Goal: Ask a question

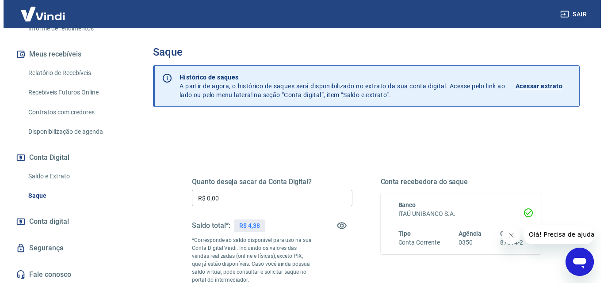
scroll to position [178, 0]
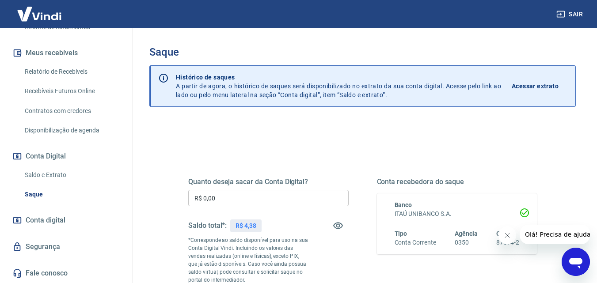
click at [36, 221] on span "Conta digital" at bounding box center [46, 220] width 40 height 12
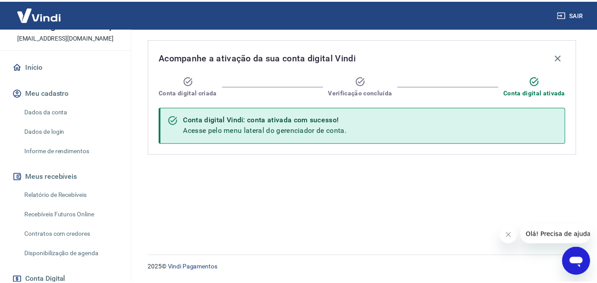
scroll to position [37, 0]
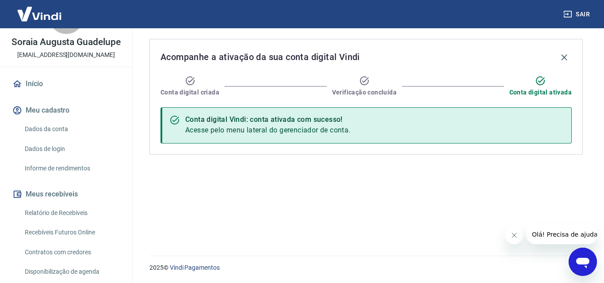
click at [50, 129] on link "Dados da conta" at bounding box center [71, 129] width 100 height 18
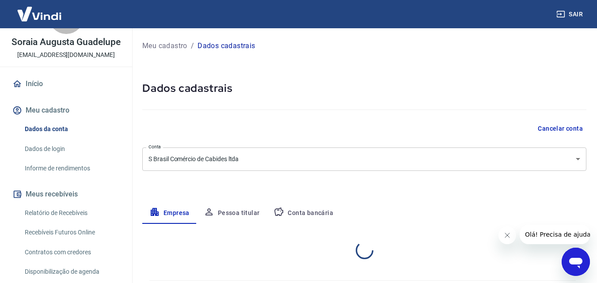
select select "SP"
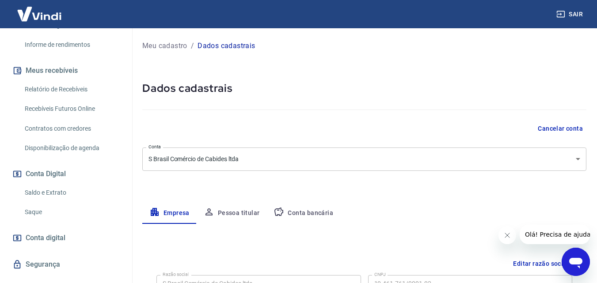
scroll to position [178, 0]
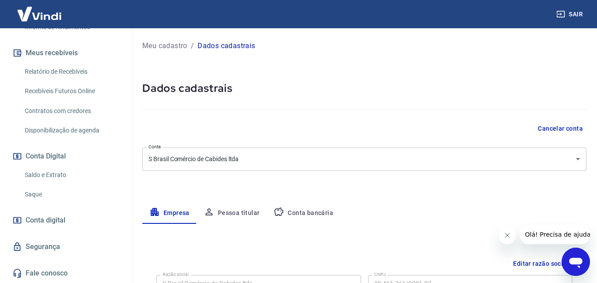
click at [33, 273] on link "Fale conosco" at bounding box center [66, 273] width 111 height 19
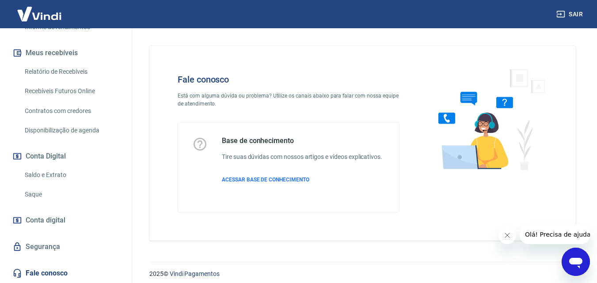
click at [189, 101] on p "Está com alguma dúvida ou problema? Utilize os canais abaixo para falar com nos…" at bounding box center [289, 100] width 222 height 16
click at [539, 235] on span "Olá! Precisa de ajuda?" at bounding box center [559, 234] width 69 height 7
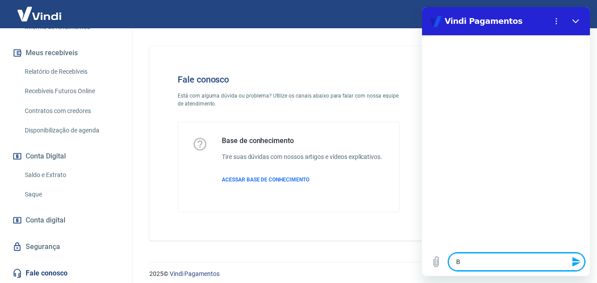
type textarea "B"
type textarea "x"
type textarea "BO"
type textarea "x"
type textarea "BOA"
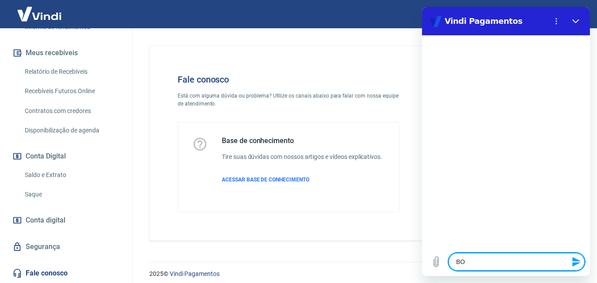
type textarea "x"
type textarea "BOA"
type textarea "x"
type textarea "BOA T"
type textarea "x"
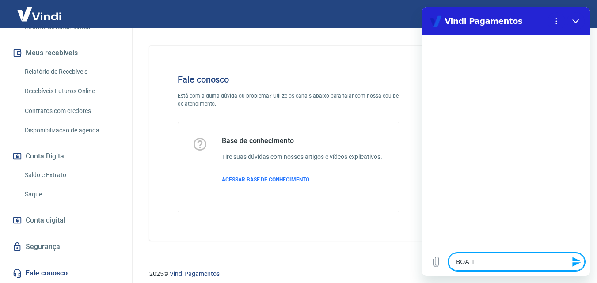
type textarea "BOA TA"
type textarea "x"
type textarea "BOA TAR"
type textarea "x"
type textarea "BOA TARD"
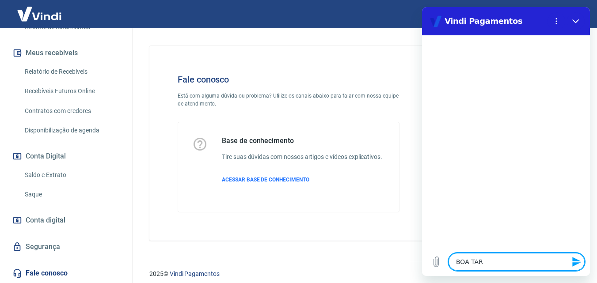
type textarea "x"
type textarea "BOA TARDE"
type textarea "x"
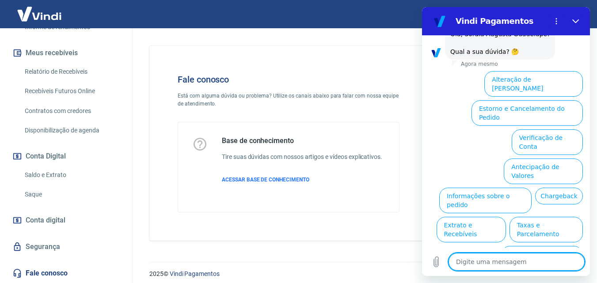
scroll to position [61, 0]
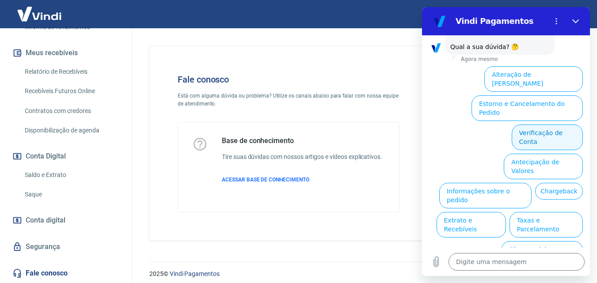
click at [549, 125] on button "Verificação de Conta" at bounding box center [547, 138] width 71 height 26
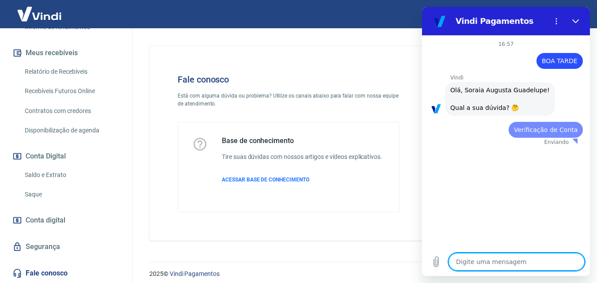
scroll to position [0, 0]
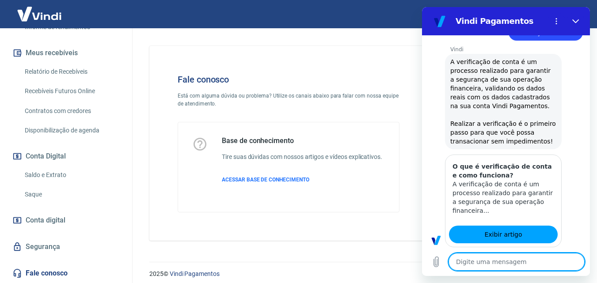
type textarea "x"
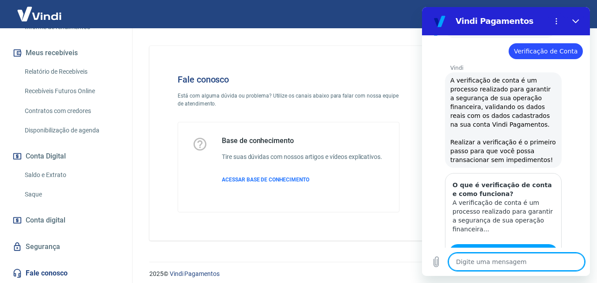
scroll to position [60, 0]
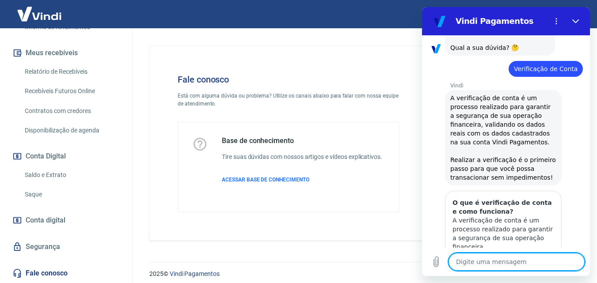
type textarea "p"
type textarea "x"
type textarea "pR"
type textarea "x"
type textarea "pRE"
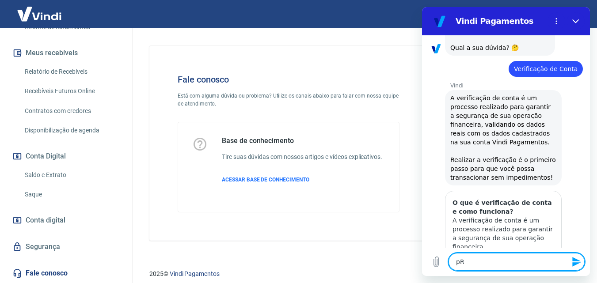
type textarea "x"
type textarea "pREC"
type textarea "x"
type textarea "pRECI"
type textarea "x"
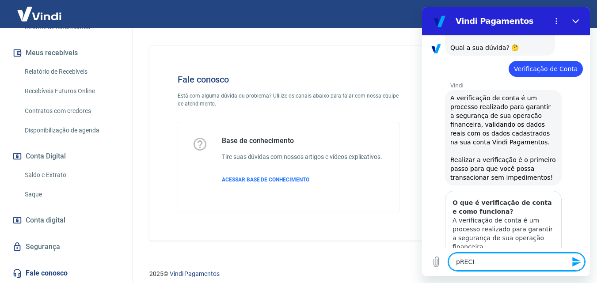
type textarea "pRECIS"
type textarea "x"
type textarea "pRECISO"
type textarea "x"
type textarea "pRECIS"
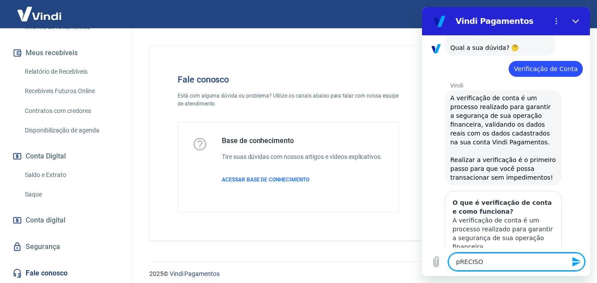
type textarea "x"
type textarea "pRECI"
type textarea "x"
type textarea "pREC"
type textarea "x"
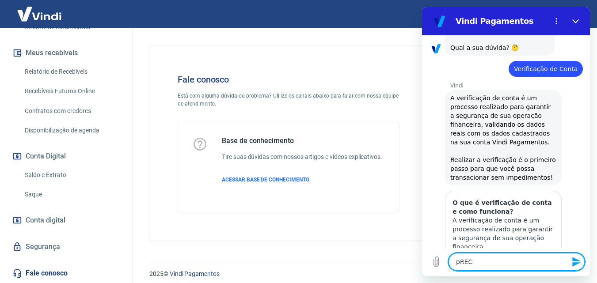
type textarea "pRE"
type textarea "x"
type textarea "pR"
type textarea "x"
type textarea "p"
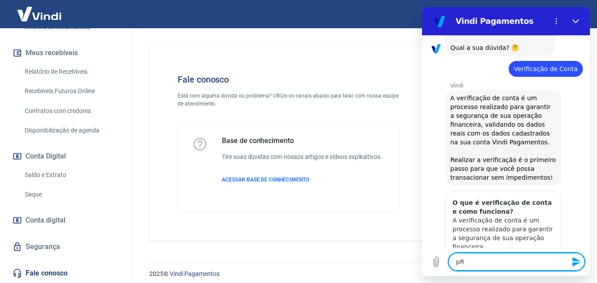
type textarea "x"
type textarea "P"
type textarea "x"
type textarea "Pe"
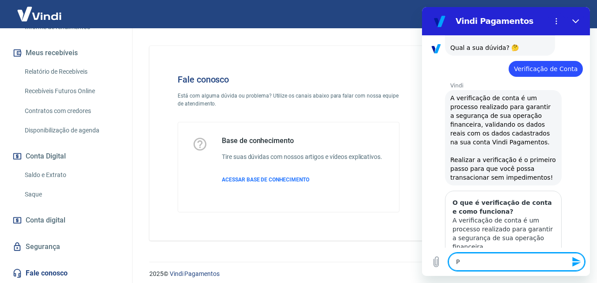
type textarea "x"
type textarea "Pec"
type textarea "x"
type textarea "Peci"
type textarea "x"
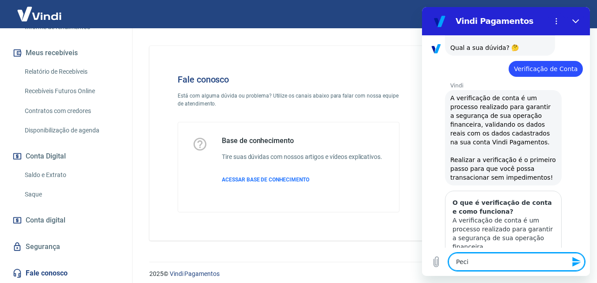
type textarea "Pecis"
type textarea "x"
type textarea "Peciso"
type textarea "x"
type textarea "Peciso"
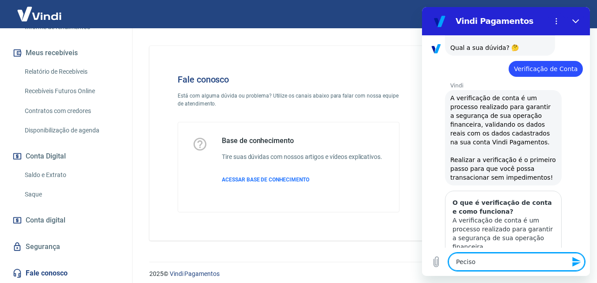
type textarea "x"
type textarea "[PERSON_NAME] s"
type textarea "x"
type textarea "Peciso sa"
type textarea "x"
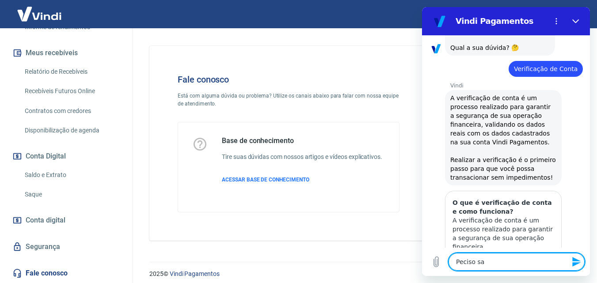
type textarea "Peciso sab"
type textarea "x"
type textarea "[PERSON_NAME] sabe"
type textarea "x"
type textarea "Peciso saber"
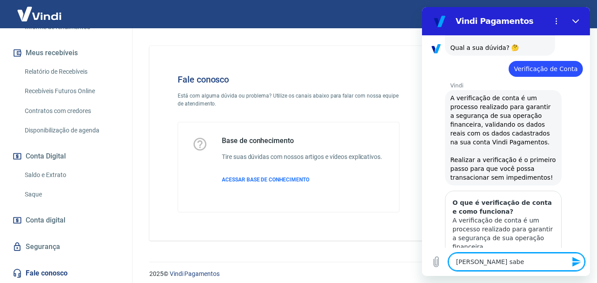
type textarea "x"
type textarea "Peciso saber"
type textarea "x"
type textarea "Peciso saber d"
type textarea "x"
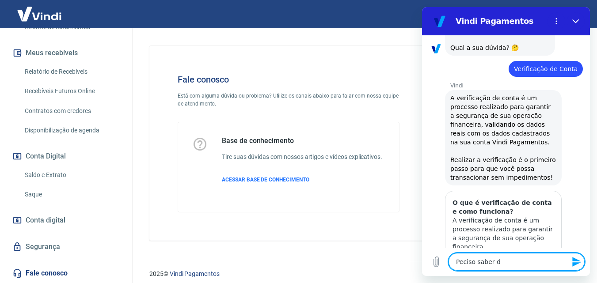
type textarea "Peciso saber do"
type textarea "x"
type textarea "Peciso saber do"
type textarea "x"
type textarea "Peciso saber do m"
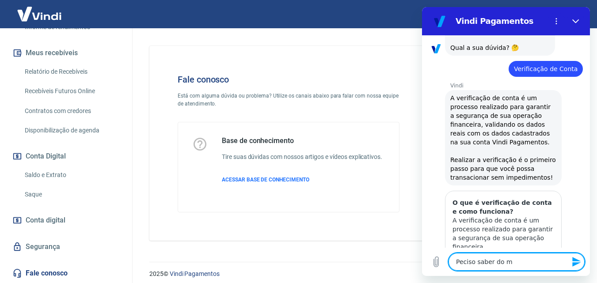
type textarea "x"
type textarea "Peciso saber do me"
type textarea "x"
type textarea "Peciso saber do meu"
type textarea "x"
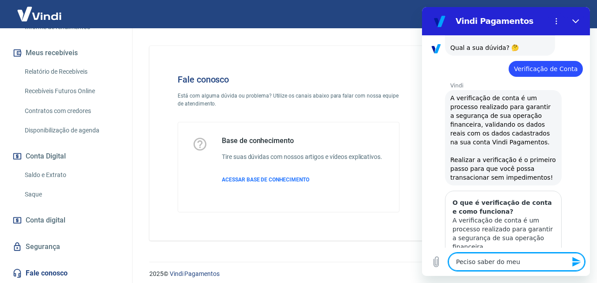
type textarea "Peciso saber do meus"
type textarea "x"
type textarea "Peciso saber do meus"
type textarea "x"
type textarea "Peciso saber do meus b"
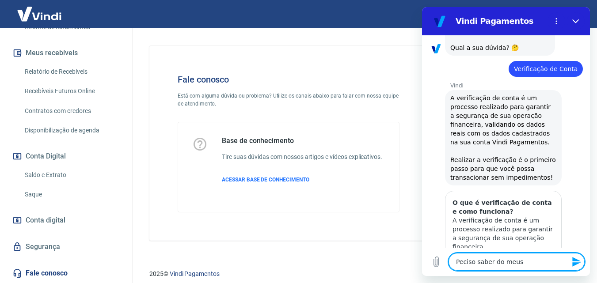
type textarea "x"
type textarea "Peciso saber do meus bo"
type textarea "x"
type textarea "[PERSON_NAME] saber do meus bol"
type textarea "x"
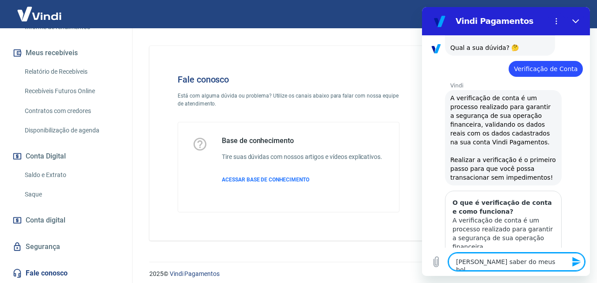
type textarea "Peciso saber do meus bole"
type textarea "x"
type textarea "Peciso saber do meus bolet"
type textarea "x"
type textarea "Peciso saber do meus boleto"
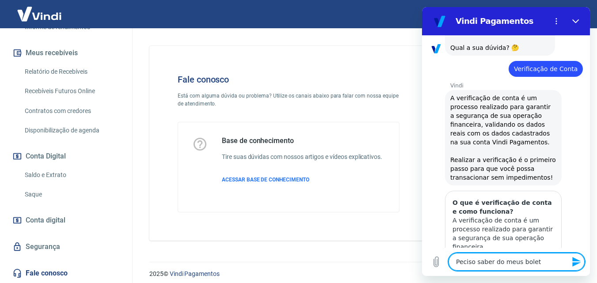
type textarea "x"
type textarea "Peciso saber do meus boletos"
type textarea "x"
type textarea "Peciso saber do meus boletos"
type textarea "x"
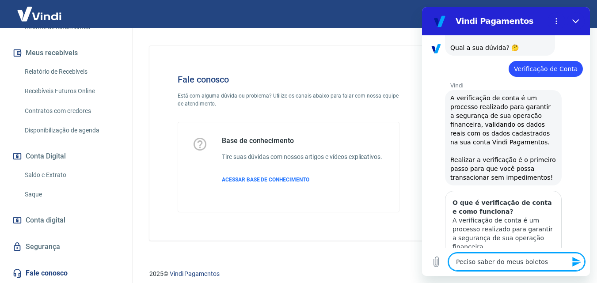
type textarea "Peciso saber do meus boletos d"
type textarea "x"
type textarea "Peciso saber do meus boletos de"
type textarea "x"
type textarea "Peciso saber do meus boletos de"
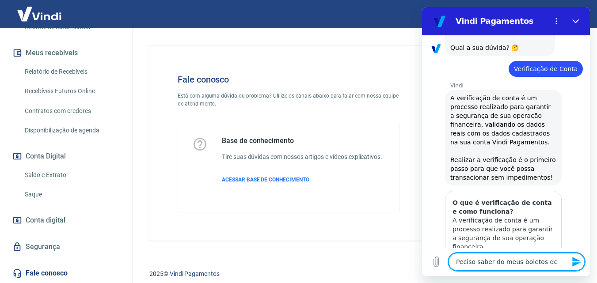
type textarea "x"
type textarea "Peciso saber do meus boletos de p"
type textarea "x"
type textarea "[PERSON_NAME] saber do meus boletos de pa"
type textarea "x"
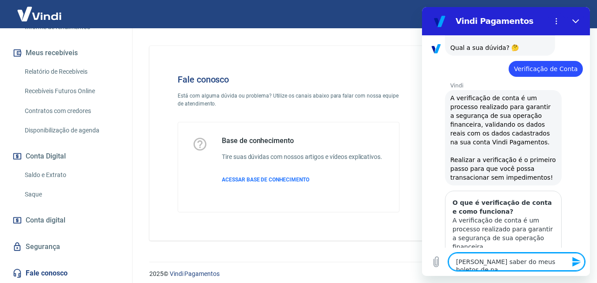
type textarea "[PERSON_NAME] saber do meus boletos de pag"
type textarea "x"
type textarea "[PERSON_NAME] saber do meus boletos de paga"
type textarea "x"
type textarea "Peciso saber do meus boletos de pagam"
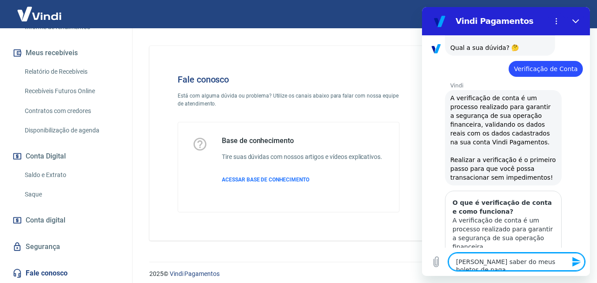
type textarea "x"
type textarea "Peciso saber do meus boletos de pagamr"
type textarea "x"
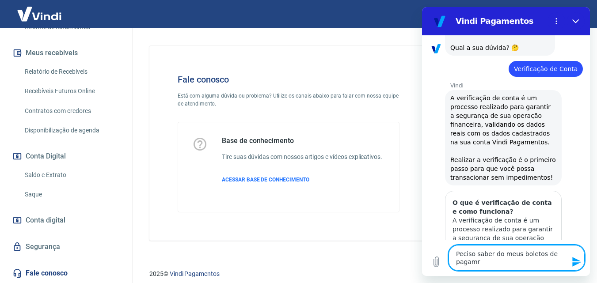
type textarea "Peciso saber do meus boletos de pagam"
type textarea "x"
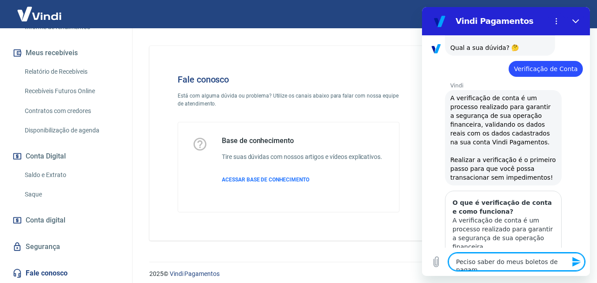
type textarea "Peciso saber do meus boletos de pagame"
type textarea "x"
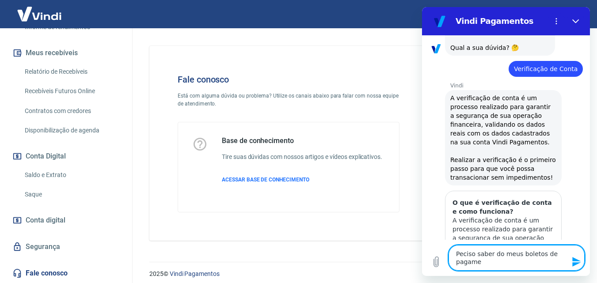
type textarea "Peciso saber do meus boletos de pagamen"
type textarea "x"
type textarea "Peciso saber do meus boletos de pagament"
type textarea "x"
type textarea "Peciso saber do meus boletos de pagamentp"
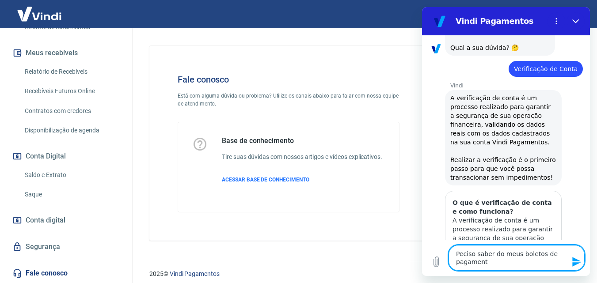
type textarea "x"
type textarea "Peciso saber do meus boletos de pagament"
type textarea "x"
type textarea "Peciso saber do meus boletos de pagamento"
type textarea "x"
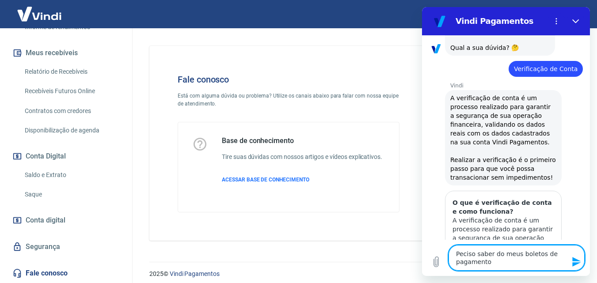
type textarea "Peciso saber do meus boletos de pagamentos"
type textarea "x"
type textarea "Peciso saber do meus boletos de pagamentos"
click at [576, 262] on icon "Enviar mensagem" at bounding box center [577, 262] width 11 height 11
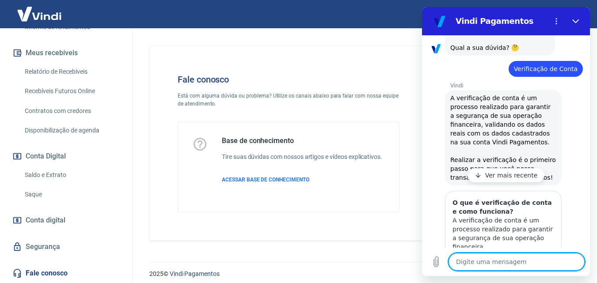
type textarea "x"
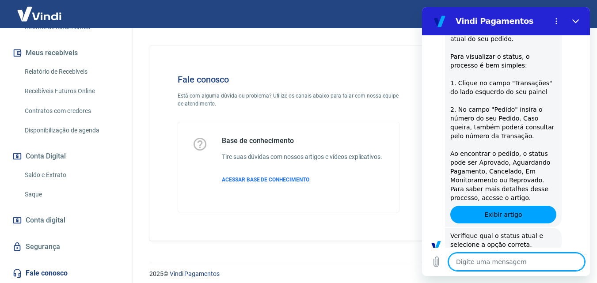
scroll to position [414, 0]
